Goal: Information Seeking & Learning: Learn about a topic

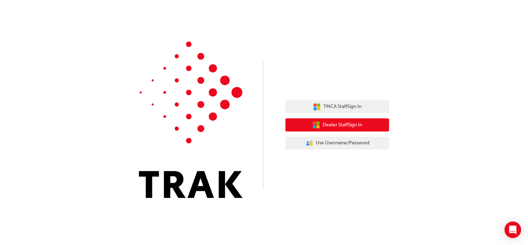
click at [339, 120] on button "Dealer Staff Sign In" at bounding box center [338, 124] width 104 height 13
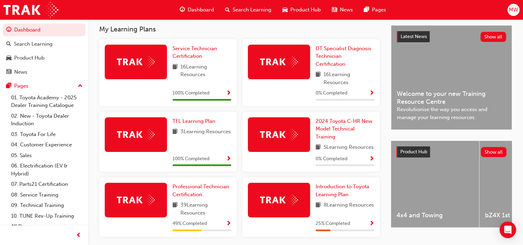
scroll to position [156, 0]
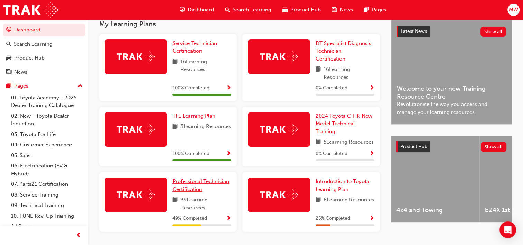
click at [219, 190] on span "Professional Technician Certification" at bounding box center [200, 185] width 57 height 14
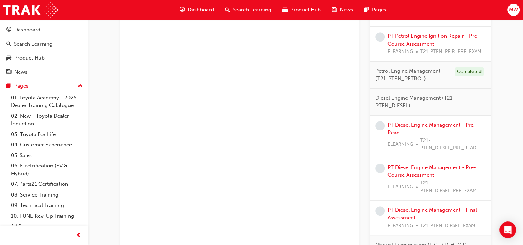
scroll to position [472, 0]
click at [436, 123] on link "PT Diesel Engine Management - Pre-Read" at bounding box center [431, 128] width 88 height 14
click at [422, 166] on link "PT Diesel Engine Management - Pre-Course Assessment" at bounding box center [431, 171] width 88 height 14
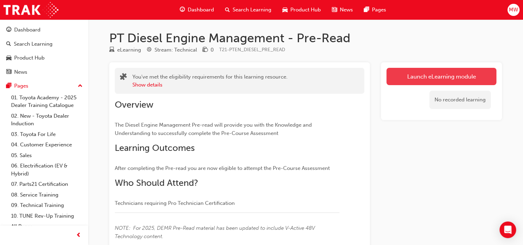
click at [408, 78] on link "Launch eLearning module" at bounding box center [441, 76] width 110 height 17
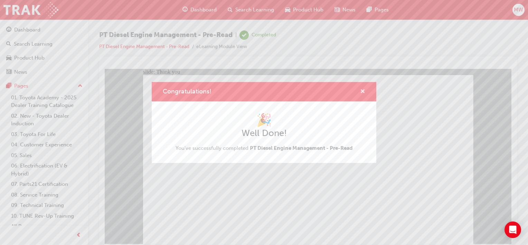
click at [360, 91] on span "cross-icon" at bounding box center [362, 92] width 5 height 6
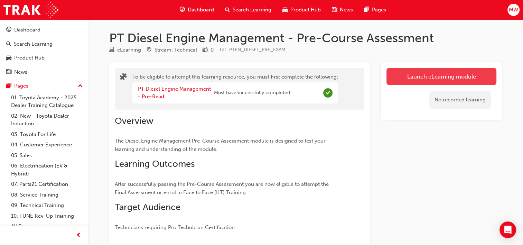
click at [415, 72] on button "Launch eLearning module" at bounding box center [441, 76] width 110 height 17
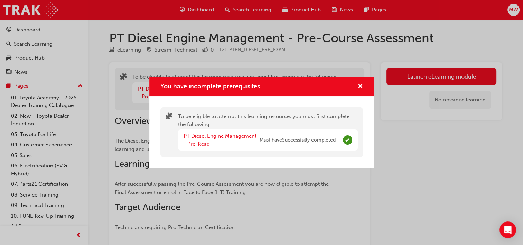
click at [356, 78] on div "You have incomplete prerequisites" at bounding box center [261, 87] width 225 height 20
click at [358, 82] on button "You have incomplete prerequisites" at bounding box center [360, 86] width 5 height 9
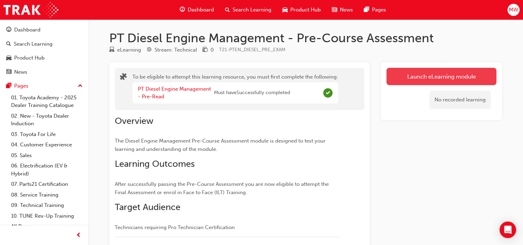
click at [410, 75] on button "Launch eLearning module" at bounding box center [441, 76] width 110 height 17
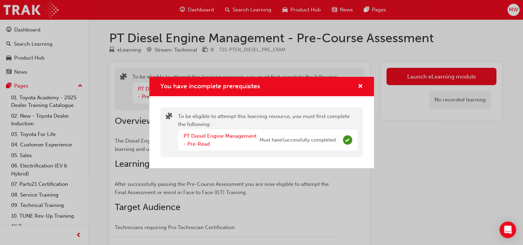
click at [357, 85] on div "You have incomplete prerequisites" at bounding box center [357, 86] width 11 height 9
click at [358, 85] on span "cross-icon" at bounding box center [360, 87] width 5 height 6
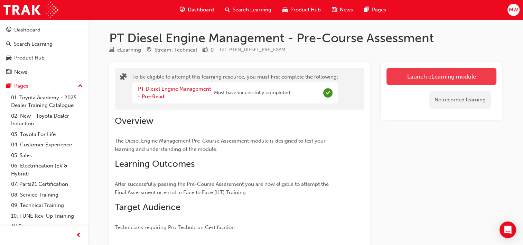
click at [402, 78] on button "Launch eLearning module" at bounding box center [441, 76] width 110 height 17
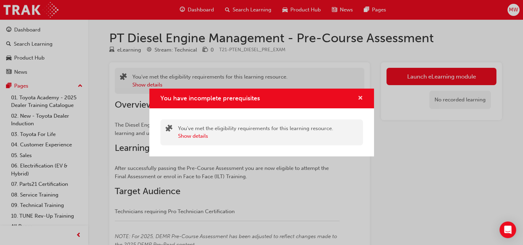
click at [362, 100] on span "cross-icon" at bounding box center [360, 98] width 5 height 6
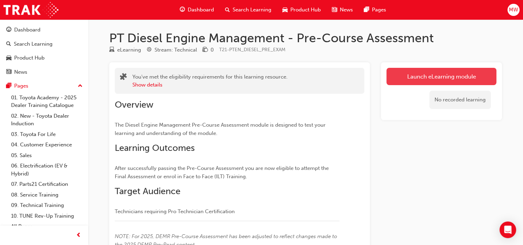
click at [411, 82] on button "Launch eLearning module" at bounding box center [441, 76] width 110 height 17
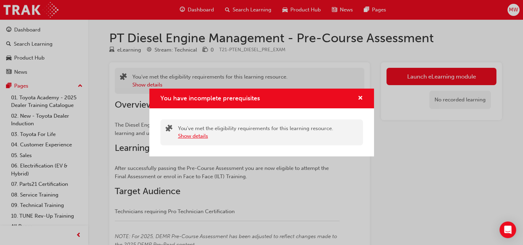
click at [207, 139] on button "Show details" at bounding box center [193, 136] width 30 height 8
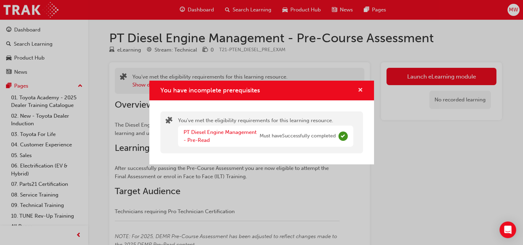
click at [358, 91] on span "cross-icon" at bounding box center [360, 90] width 5 height 6
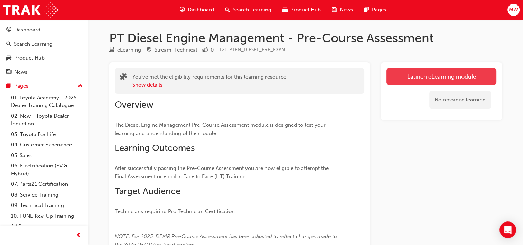
click at [413, 79] on button "Launch eLearning module" at bounding box center [441, 76] width 110 height 17
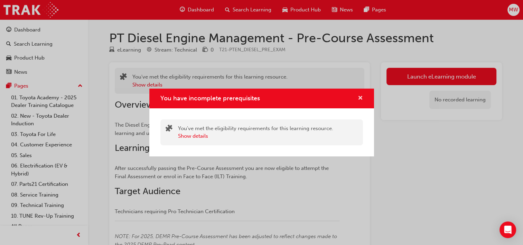
click at [361, 97] on span "cross-icon" at bounding box center [360, 98] width 5 height 6
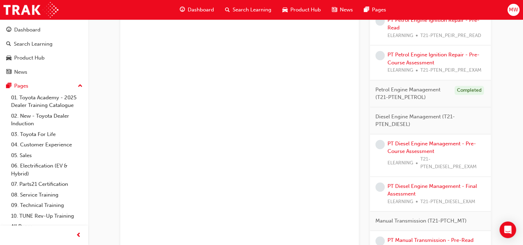
scroll to position [465, 0]
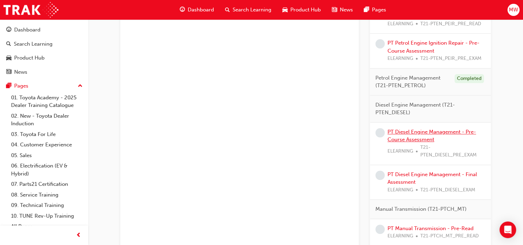
click at [400, 133] on link "PT Diesel Engine Management - Pre-Course Assessment" at bounding box center [431, 136] width 88 height 14
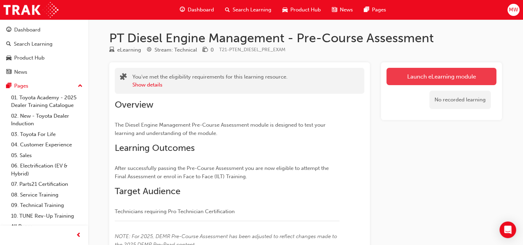
click at [435, 72] on link "Launch eLearning module" at bounding box center [441, 76] width 110 height 17
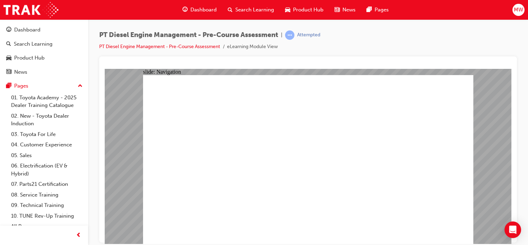
radio input "true"
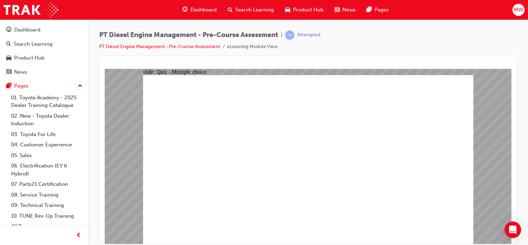
radio input "true"
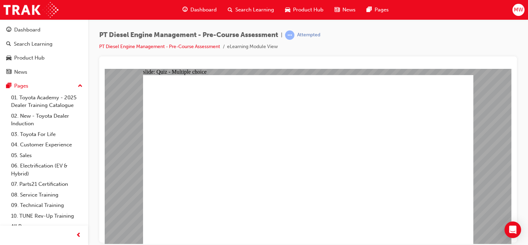
radio input "true"
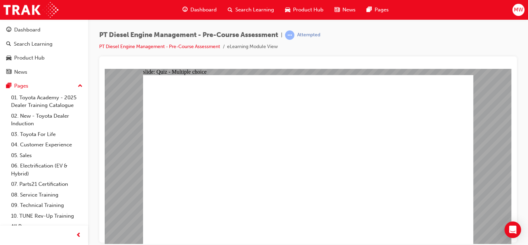
radio input "true"
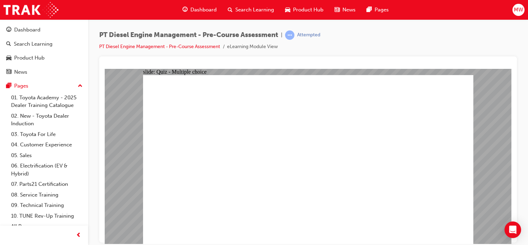
radio input "true"
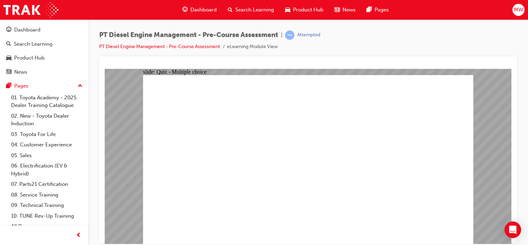
radio input "false"
radio input "true"
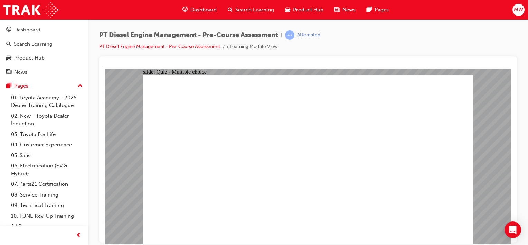
radio input "true"
